Goal: Task Accomplishment & Management: Manage account settings

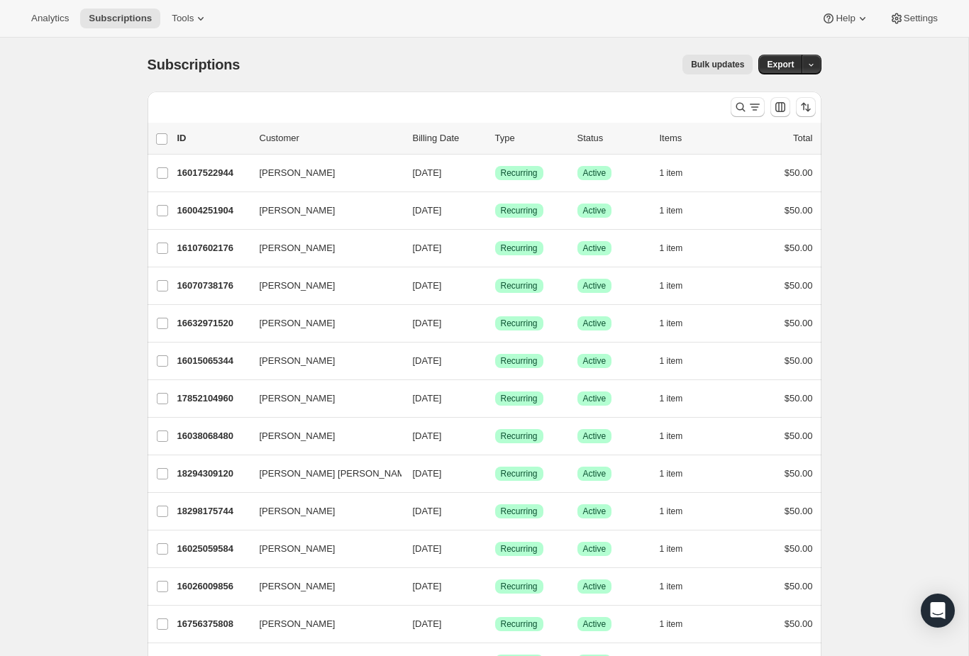
click at [651, 620] on div "16756375808 [PERSON_NAME] [DATE] Success Recurring Success Active 1 item $50.00" at bounding box center [495, 624] width 636 height 20
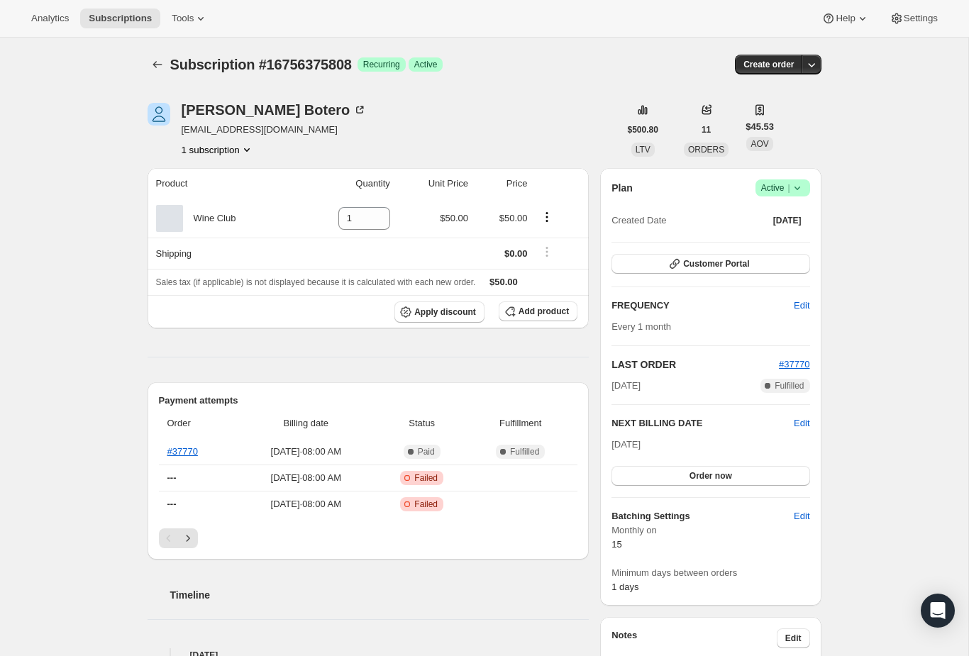
click at [162, 73] on button "Subscriptions" at bounding box center [158, 65] width 20 height 20
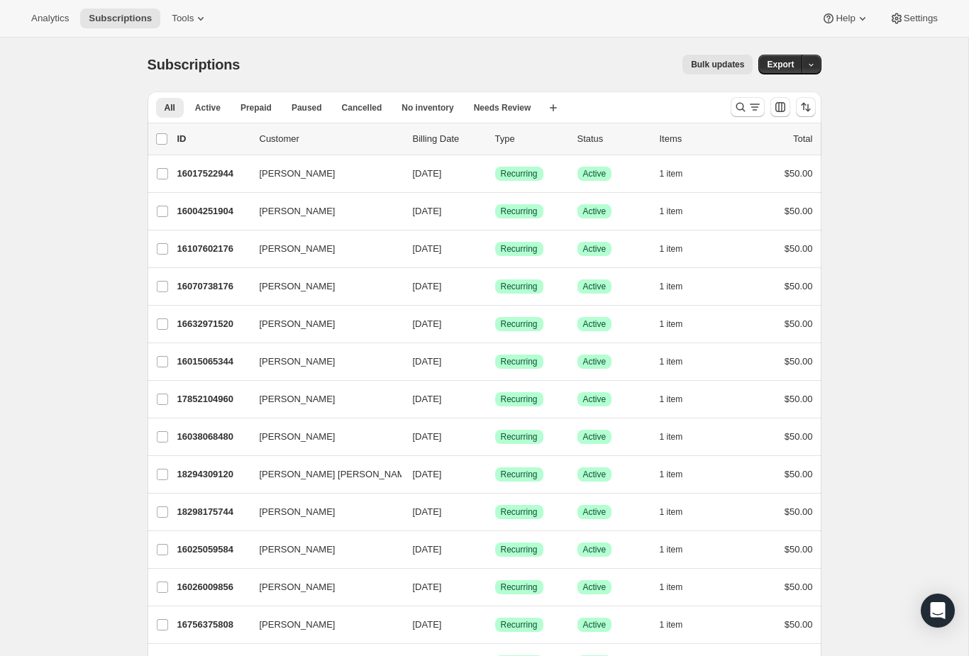
click at [743, 114] on button "Search and filter results" at bounding box center [748, 107] width 34 height 20
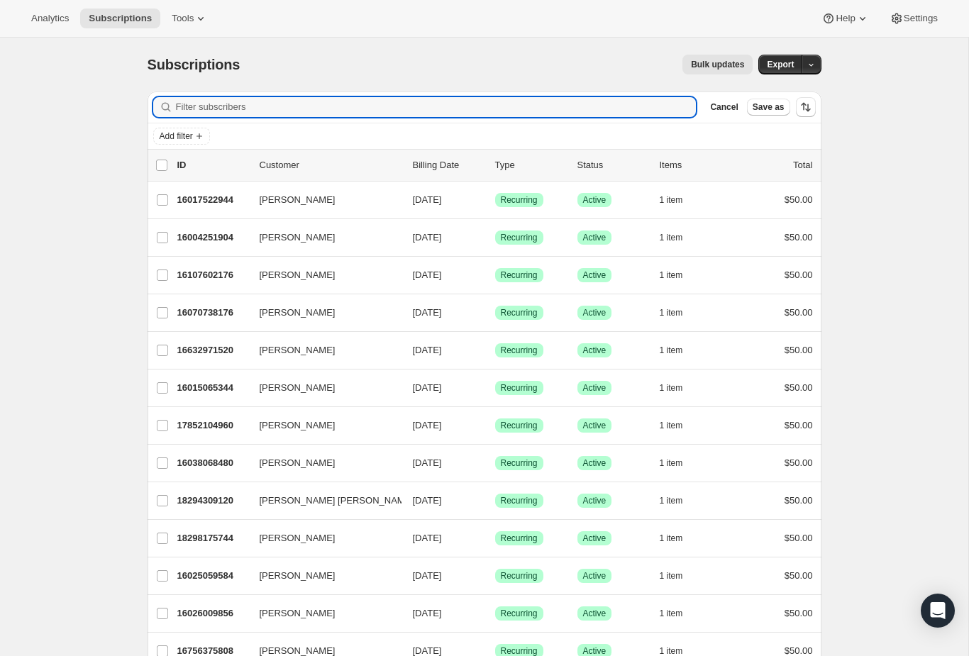
click at [527, 116] on input "Filter subscribers" at bounding box center [436, 107] width 521 height 20
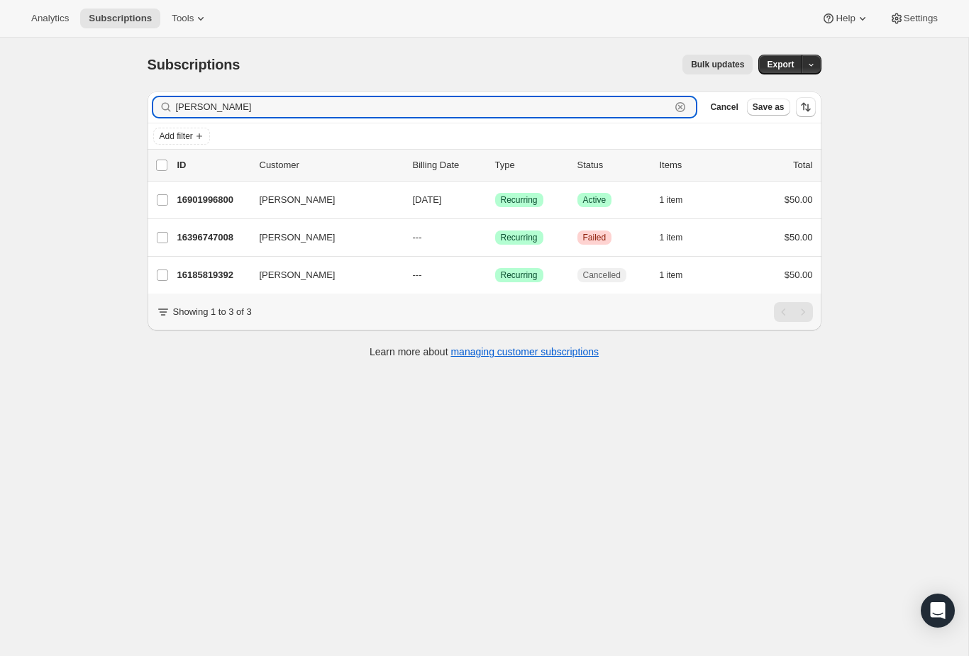
type input "[PERSON_NAME]"
click at [228, 206] on p "16901996800" at bounding box center [212, 200] width 71 height 14
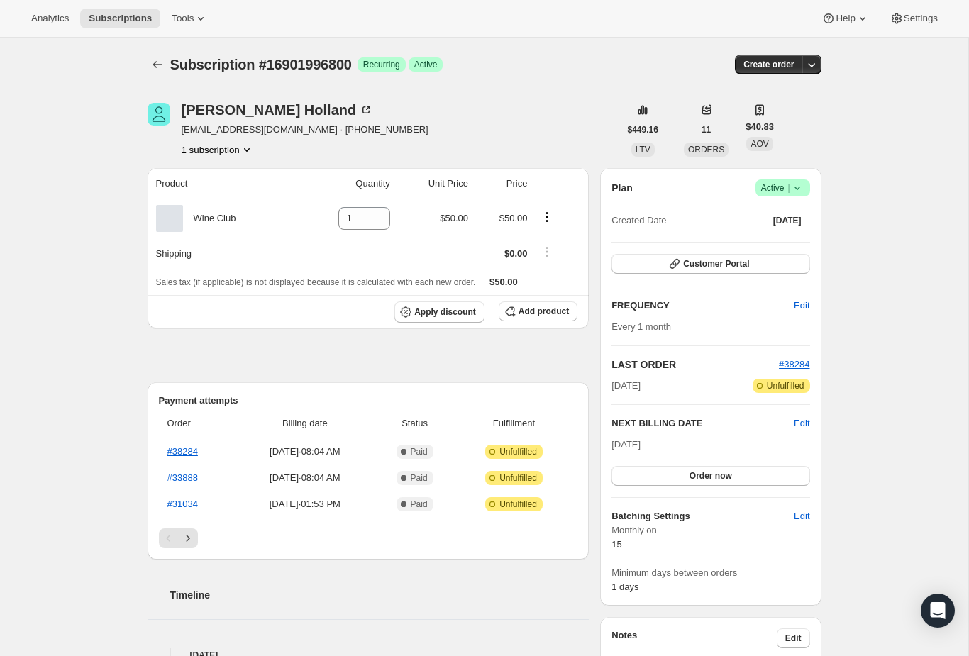
click at [180, 538] on button "Next" at bounding box center [188, 538] width 20 height 20
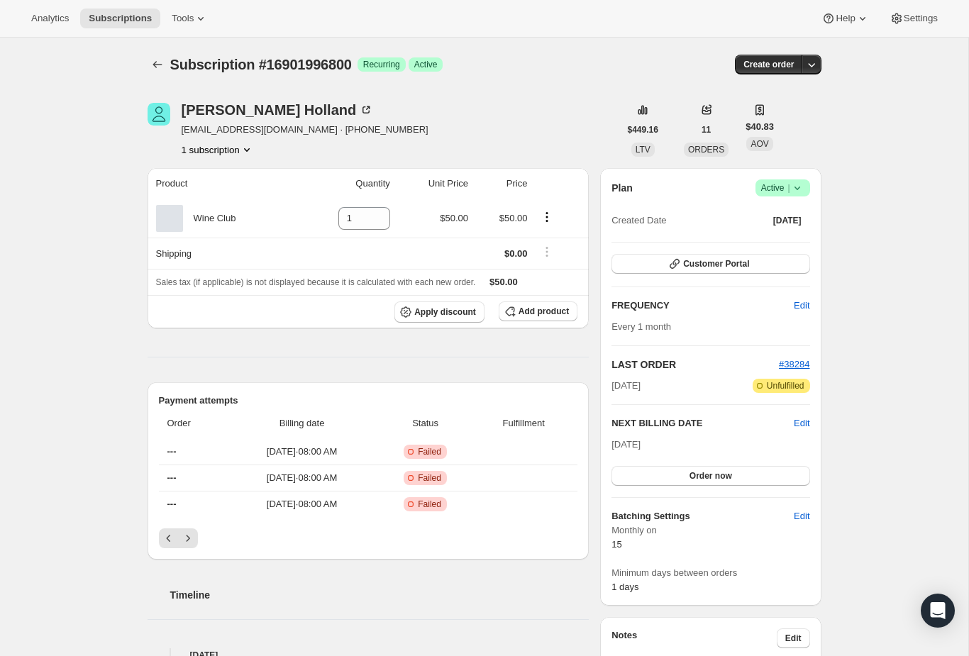
click at [178, 543] on button "Next" at bounding box center [188, 538] width 20 height 20
click at [170, 528] on button "Previous" at bounding box center [169, 538] width 20 height 20
click at [173, 533] on icon "Previous" at bounding box center [169, 538] width 14 height 14
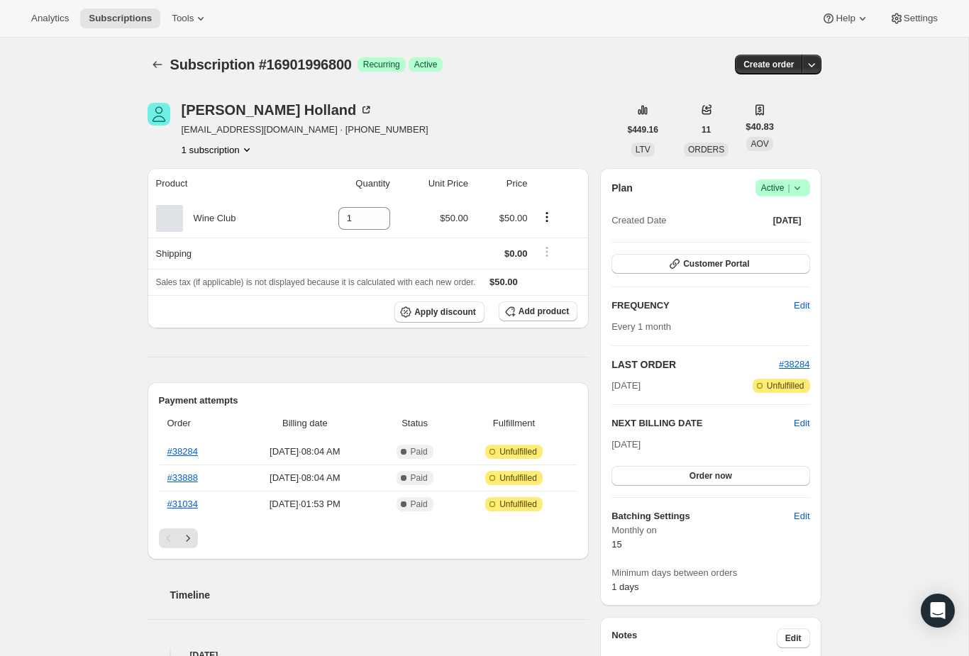
click at [191, 506] on link "#31034" at bounding box center [182, 504] width 31 height 11
click at [198, 476] on link "#33888" at bounding box center [182, 477] width 31 height 11
click at [188, 455] on link "#38284" at bounding box center [182, 451] width 31 height 11
click at [183, 455] on link "#38284" at bounding box center [182, 451] width 31 height 11
click at [185, 482] on link "#33888" at bounding box center [182, 477] width 31 height 11
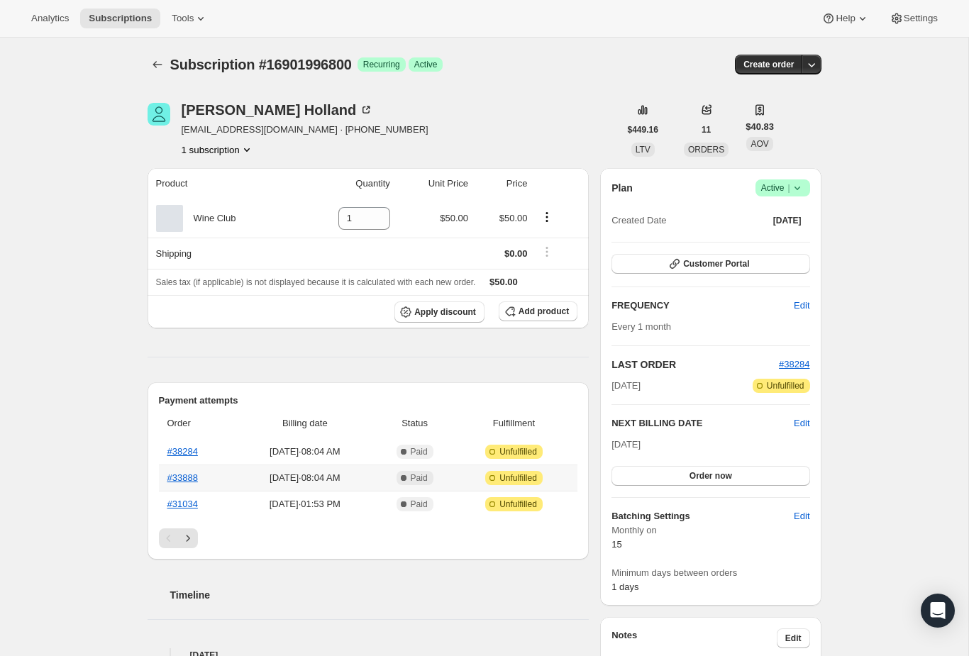
click at [160, 65] on icon "Subscriptions" at bounding box center [157, 64] width 14 height 14
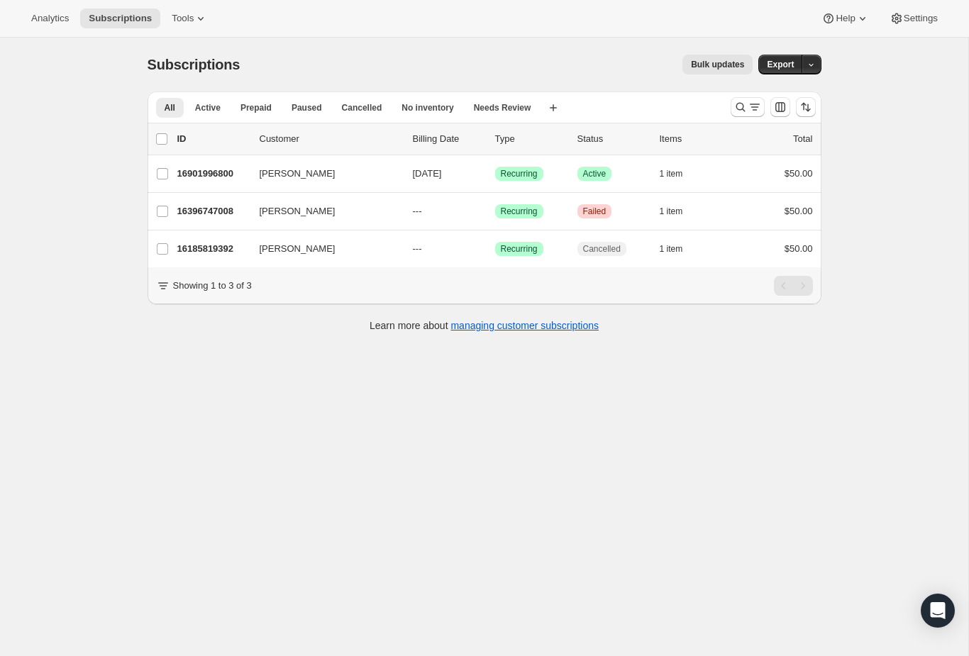
click at [223, 167] on p "16901996800" at bounding box center [212, 174] width 71 height 14
